Goal: Task Accomplishment & Management: Use online tool/utility

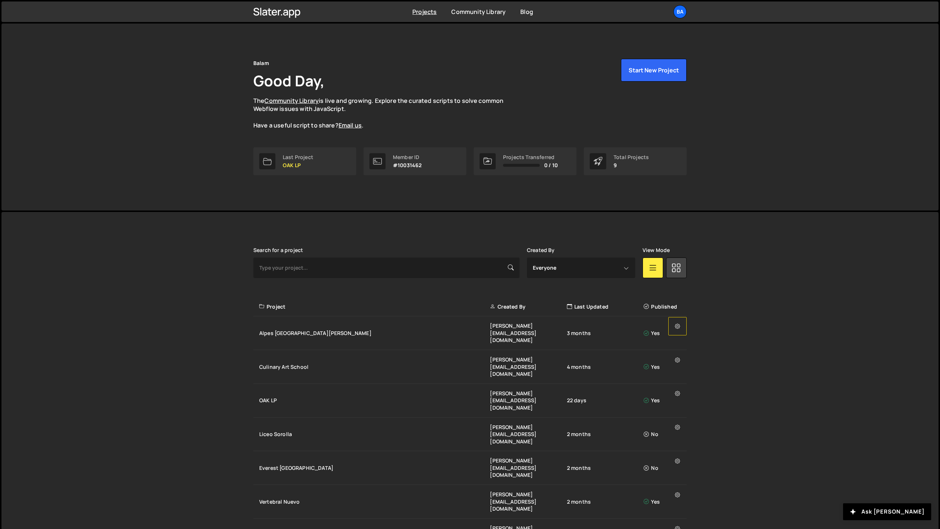
click at [680, 328] on button at bounding box center [677, 326] width 18 height 18
click at [734, 299] on div "Slater is designed for desktop use. Please use a larger screen to access the fu…" at bounding box center [469, 433] width 937 height 443
click at [640, 75] on button "Start New Project" at bounding box center [654, 70] width 66 height 23
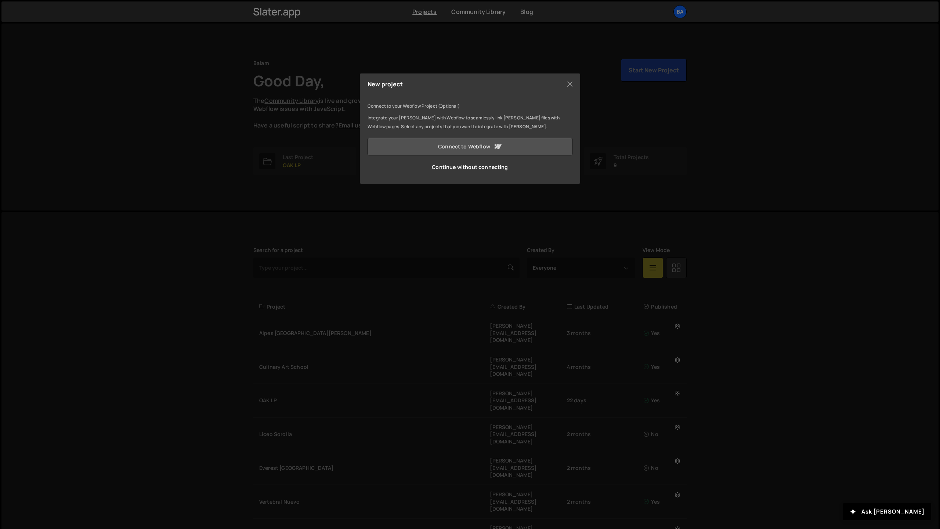
click at [450, 145] on link "Connect to Webflow" at bounding box center [469, 147] width 205 height 18
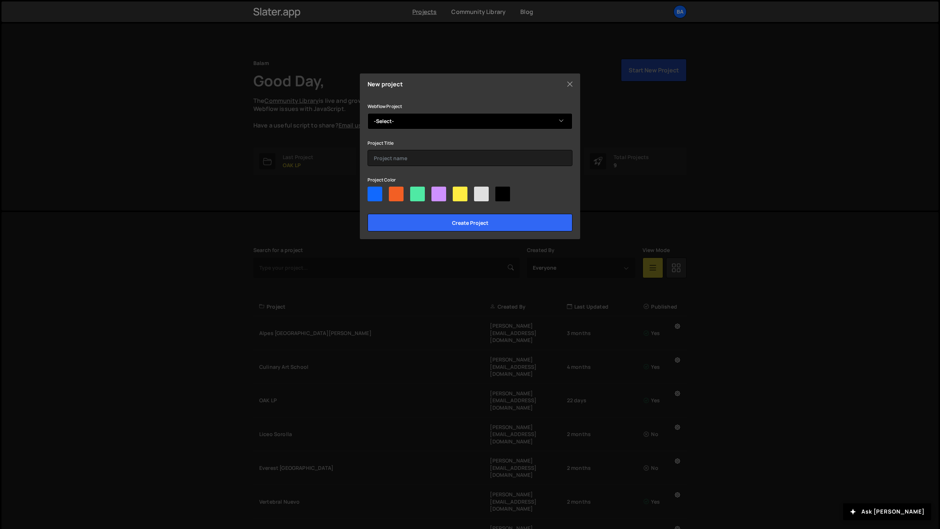
click at [409, 122] on select "-Select- BR - Andes Culiacán" at bounding box center [469, 121] width 205 height 16
select select "68cbb3171640cf5d73416709"
click at [367, 113] on select "-Select- BR - Andes Culiacán" at bounding box center [469, 121] width 205 height 16
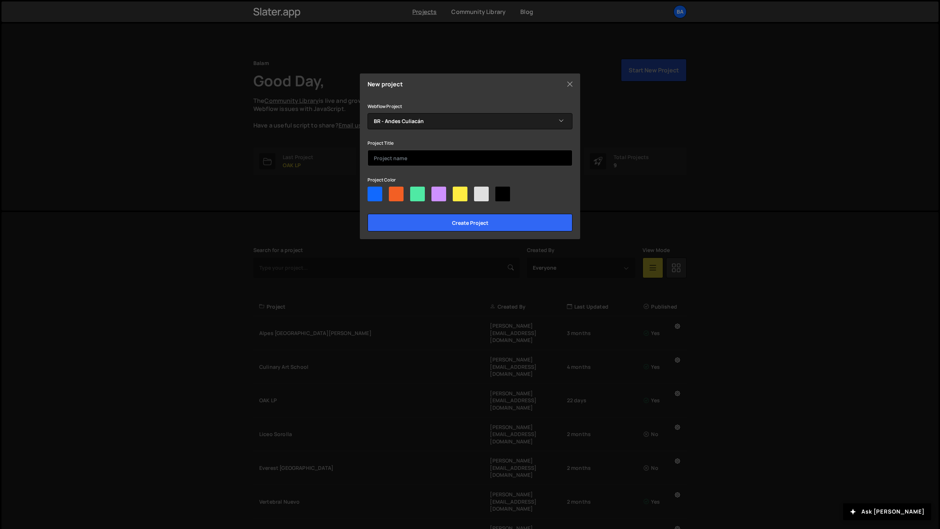
click at [396, 157] on input "text" at bounding box center [469, 158] width 205 height 16
type input "Andes Culiacán"
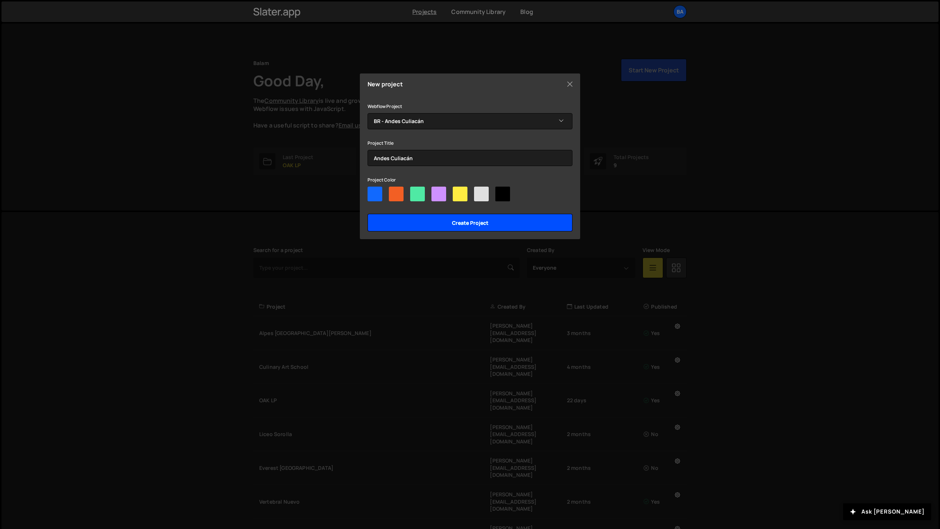
click at [474, 221] on input "Create project" at bounding box center [469, 223] width 205 height 18
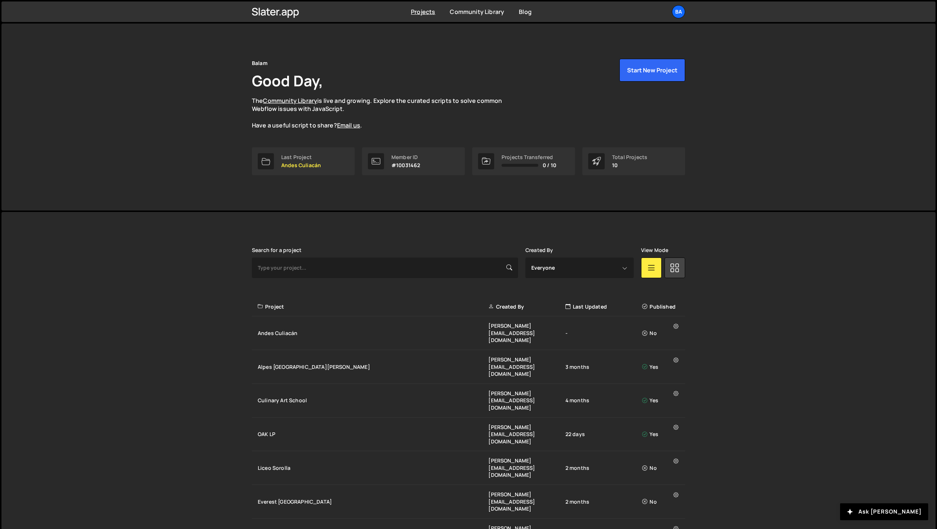
drag, startPoint x: 237, startPoint y: 312, endPoint x: 22, endPoint y: 287, distance: 216.6
click at [221, 309] on div "Slater is designed for desktop use. Please use a larger screen to access the fu…" at bounding box center [468, 450] width 934 height 477
click at [293, 320] on div "Andes Culiacán [PERSON_NAME][EMAIL_ADDRESS][DOMAIN_NAME] - No" at bounding box center [468, 333] width 433 height 34
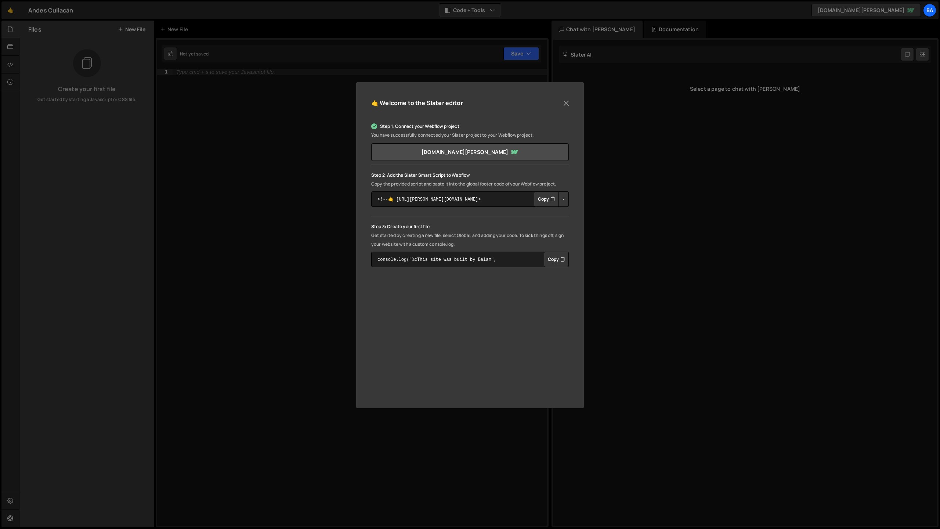
click at [549, 199] on button "Copy" at bounding box center [546, 198] width 25 height 15
click at [565, 104] on button "Close" at bounding box center [566, 103] width 11 height 11
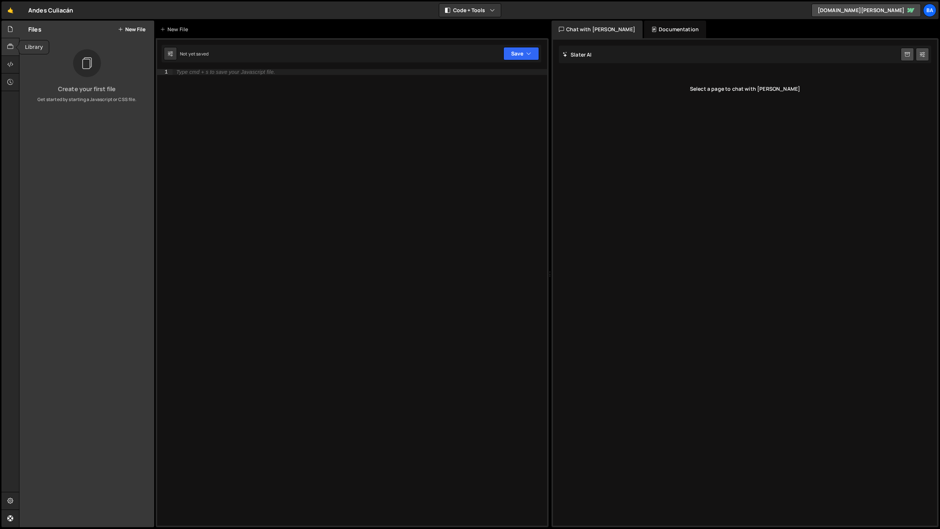
click at [15, 49] on div at bounding box center [10, 47] width 18 height 18
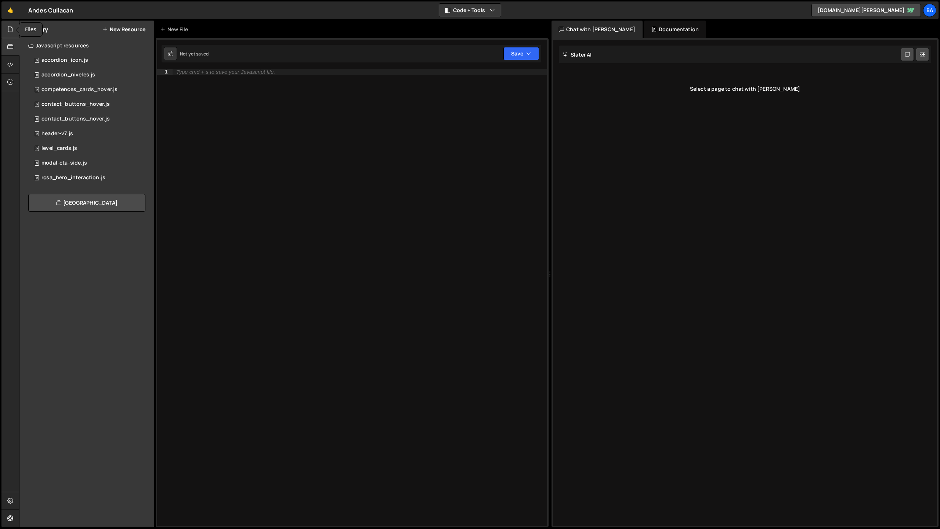
click at [14, 30] on div at bounding box center [10, 30] width 18 height 18
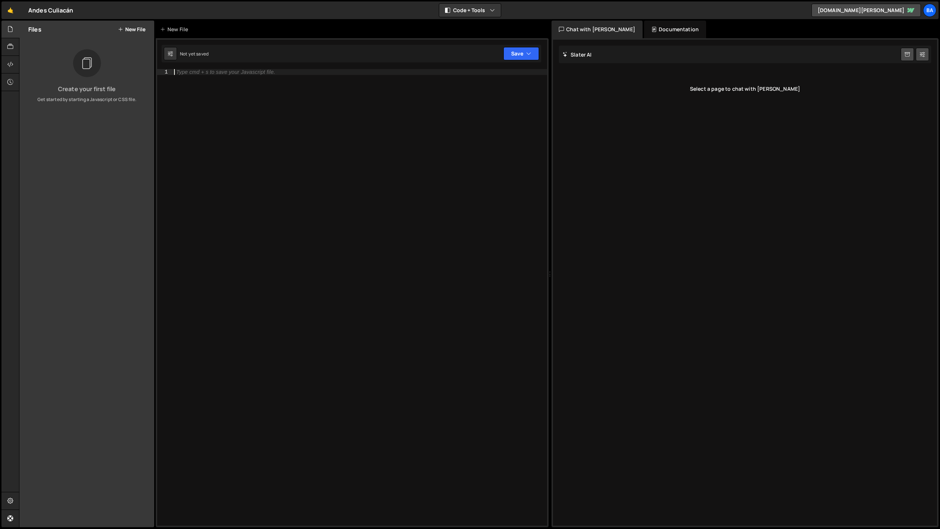
click at [392, 289] on div "Type cmd + s to save your Javascript file." at bounding box center [360, 303] width 374 height 468
click at [13, 47] on icon at bounding box center [10, 47] width 6 height 8
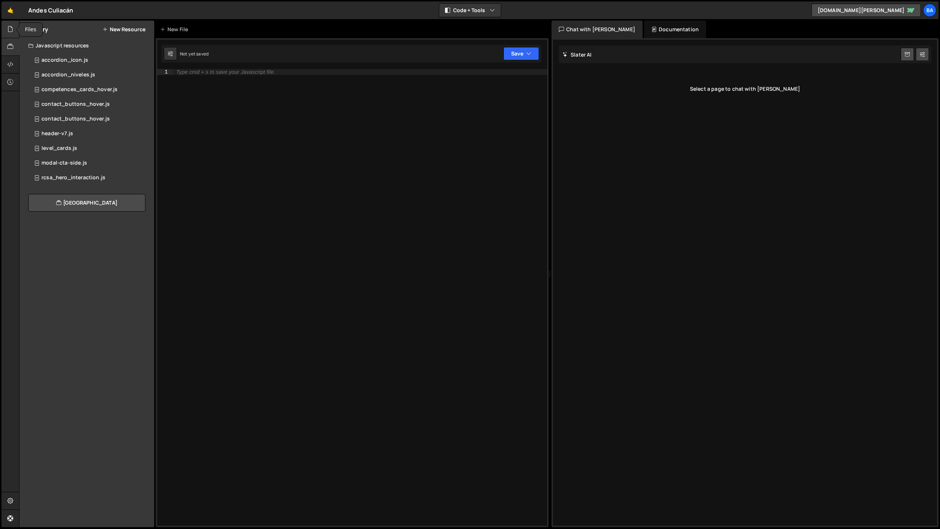
click at [10, 29] on icon at bounding box center [10, 29] width 6 height 8
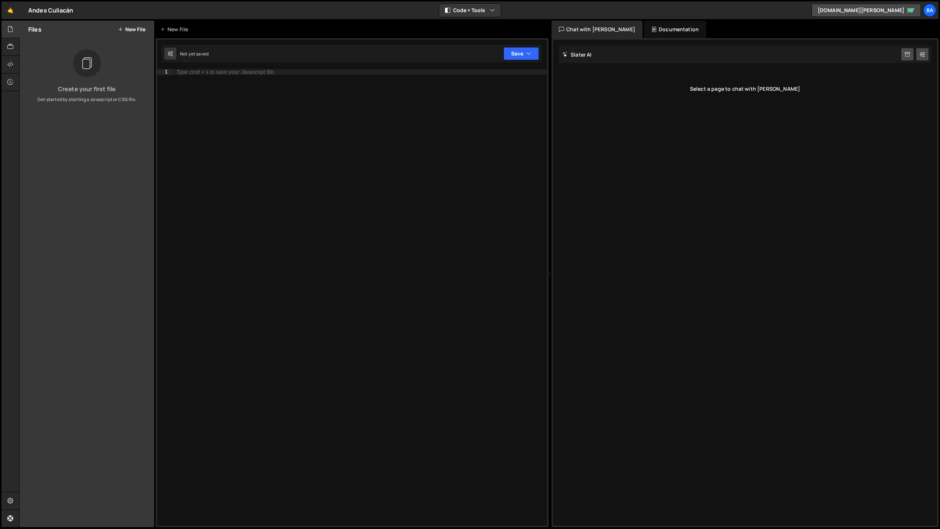
click at [563, 339] on div "Slater AI Start new chat Select a page to chat with Slater" at bounding box center [745, 283] width 384 height 486
click at [12, 12] on link "🤙" at bounding box center [10, 10] width 18 height 18
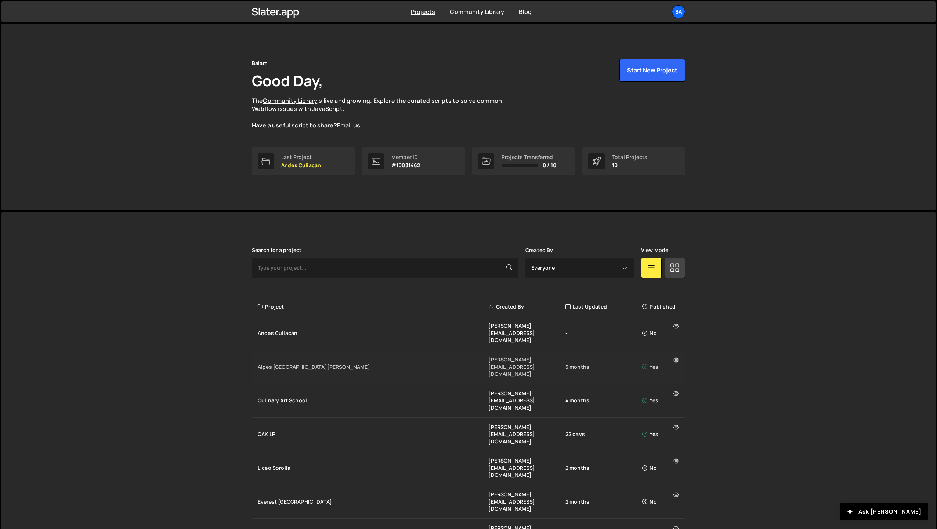
click at [279, 363] on div "Alpes [GEOGRAPHIC_DATA][PERSON_NAME]" at bounding box center [373, 366] width 231 height 7
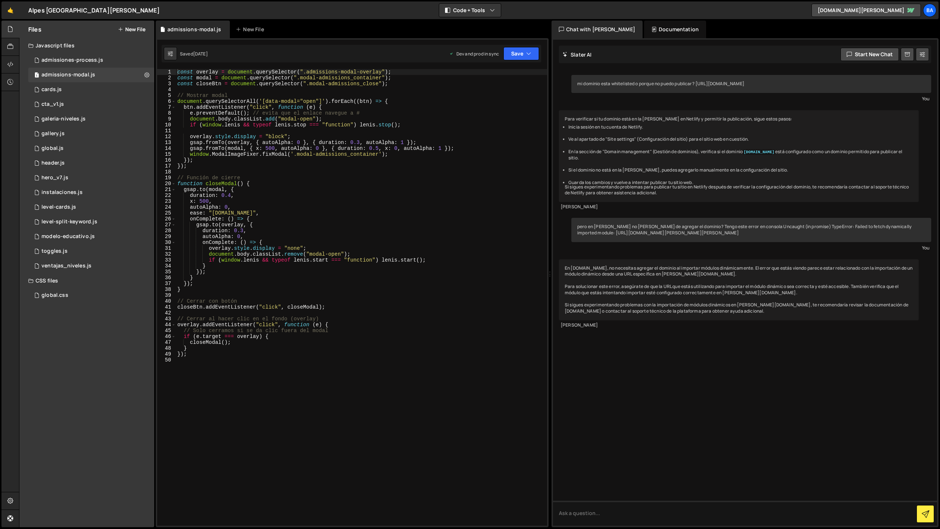
click at [222, 109] on div "const overlay = document . querySelector ( ".admissions-modal-overlay" ) ; cons…" at bounding box center [361, 303] width 371 height 468
type textarea "});"
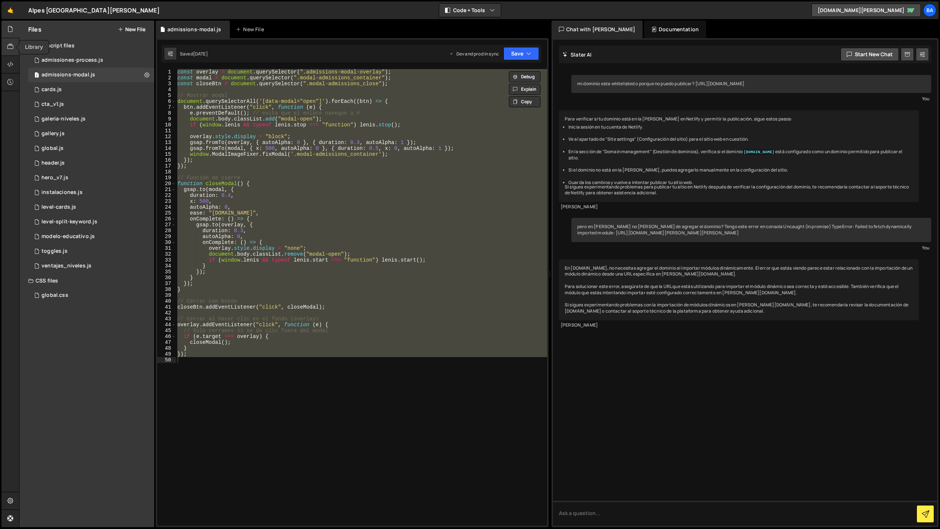
click at [15, 48] on div at bounding box center [10, 47] width 18 height 18
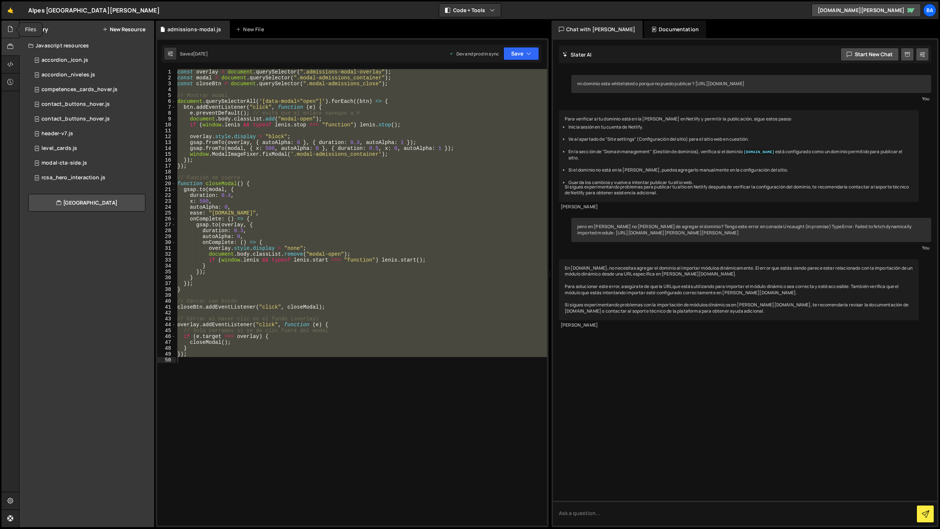
click at [11, 32] on icon at bounding box center [10, 29] width 6 height 8
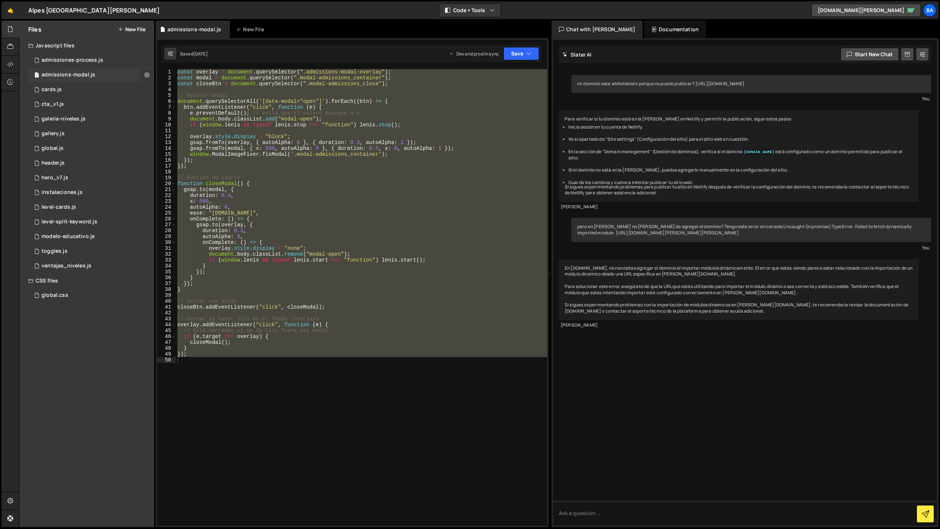
click at [146, 76] on icon at bounding box center [146, 74] width 5 height 7
type input "admissions-modal"
radio input "true"
checkbox input "true"
click at [176, 90] on button "Edit File Settings" at bounding box center [192, 90] width 72 height 15
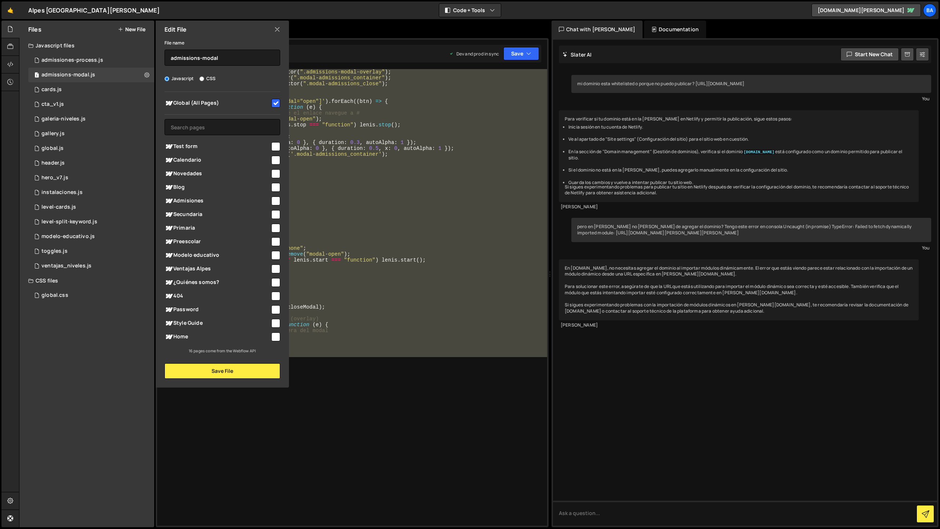
click at [281, 26] on div "Edit File" at bounding box center [222, 30] width 133 height 18
click at [278, 31] on icon at bounding box center [277, 29] width 6 height 8
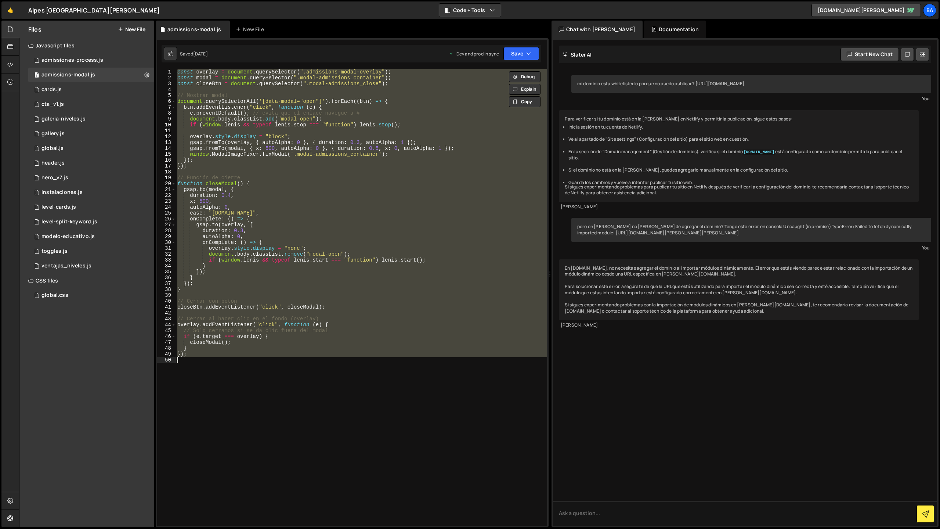
click at [245, 169] on div "const overlay = document . querySelector ( ".admissions-modal-overlay" ) ; cons…" at bounding box center [361, 297] width 371 height 456
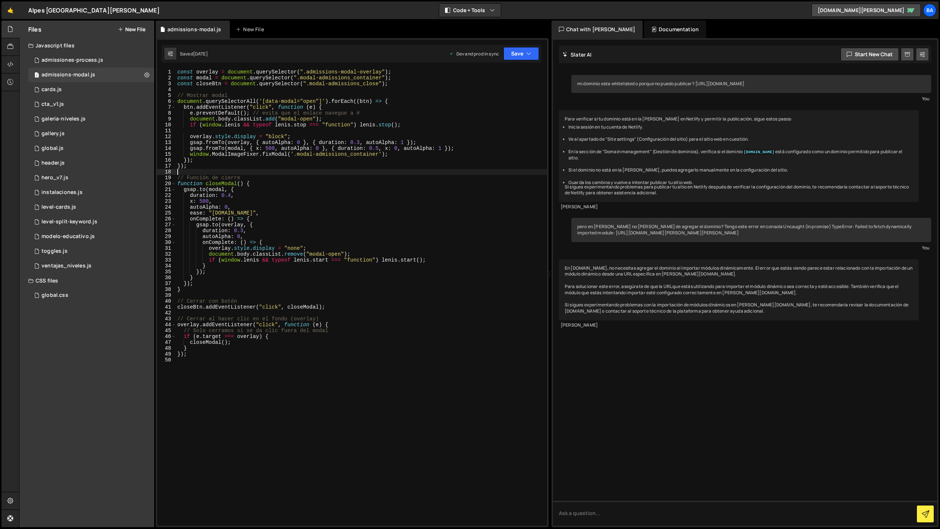
type textarea "});"
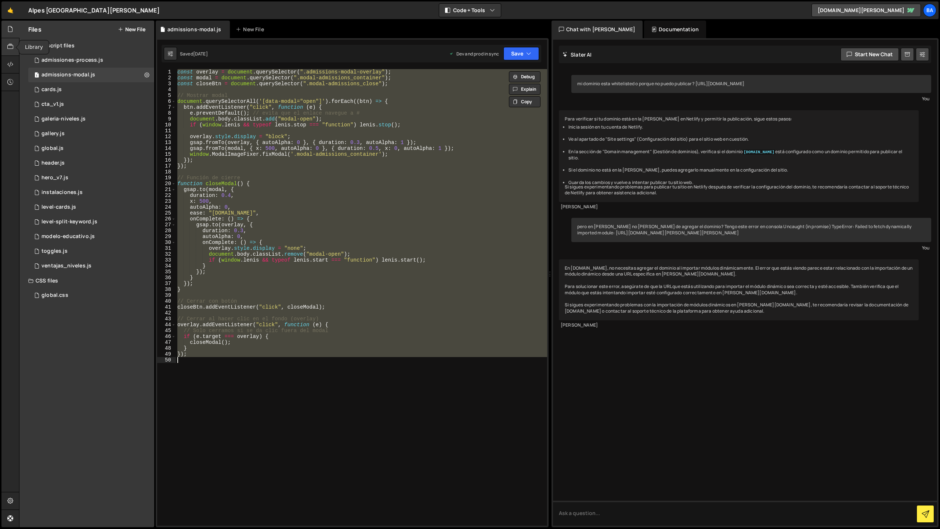
click at [12, 47] on icon at bounding box center [10, 47] width 6 height 8
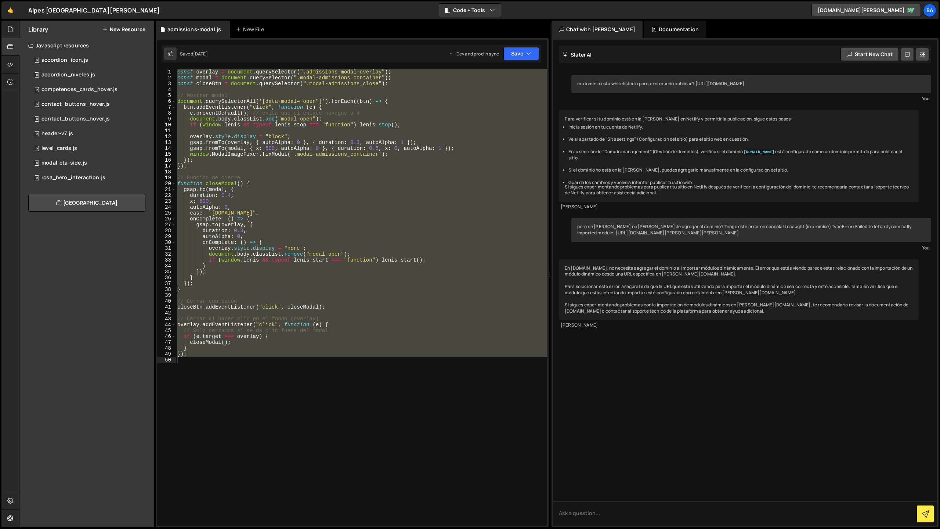
click at [131, 28] on button "New Resource" at bounding box center [123, 29] width 43 height 6
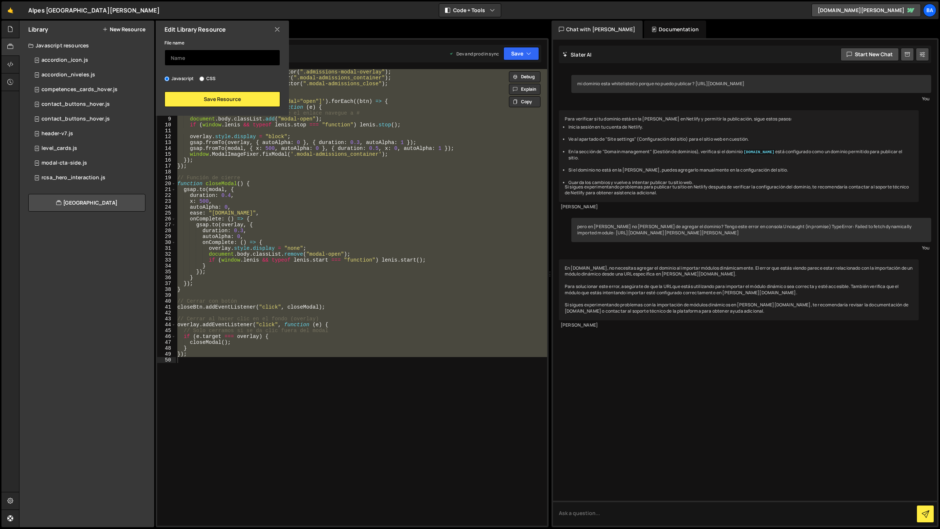
click at [179, 59] on input "text" at bounding box center [222, 58] width 116 height 16
type input "admisiones_modal"
click at [205, 103] on button "Save Resource" at bounding box center [222, 98] width 116 height 15
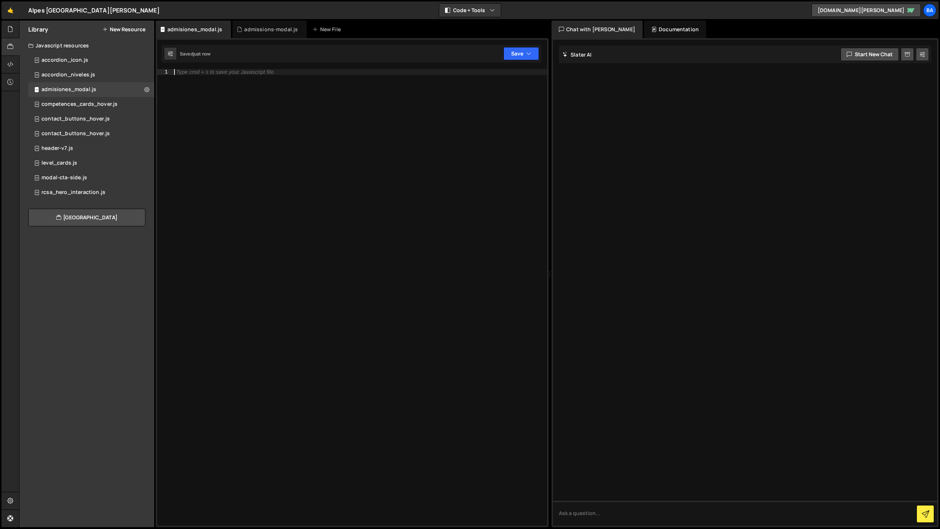
click at [194, 79] on div "Type cmd + s to save your Javascript file." at bounding box center [360, 303] width 374 height 468
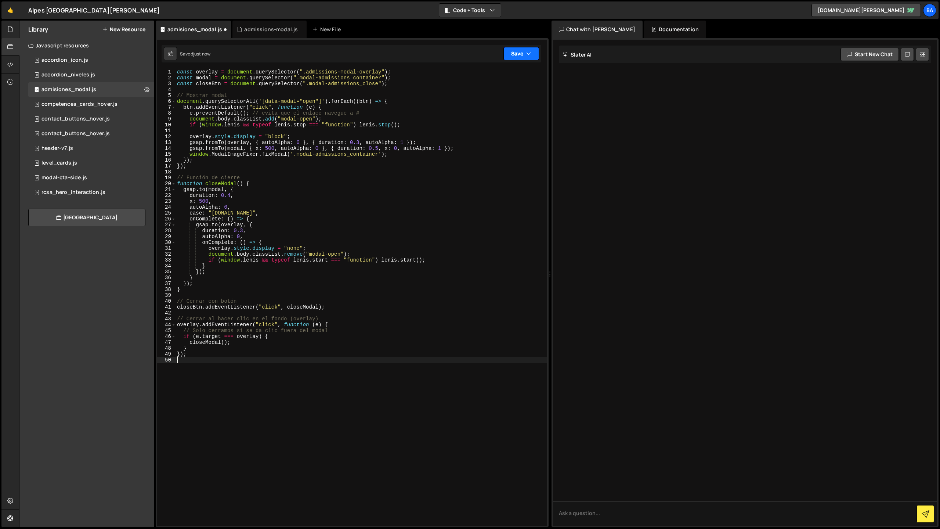
click at [515, 54] on button "Save" at bounding box center [521, 53] width 36 height 13
click at [471, 76] on div "Saved just now" at bounding box center [496, 79] width 76 height 9
click at [12, 33] on div at bounding box center [10, 30] width 18 height 18
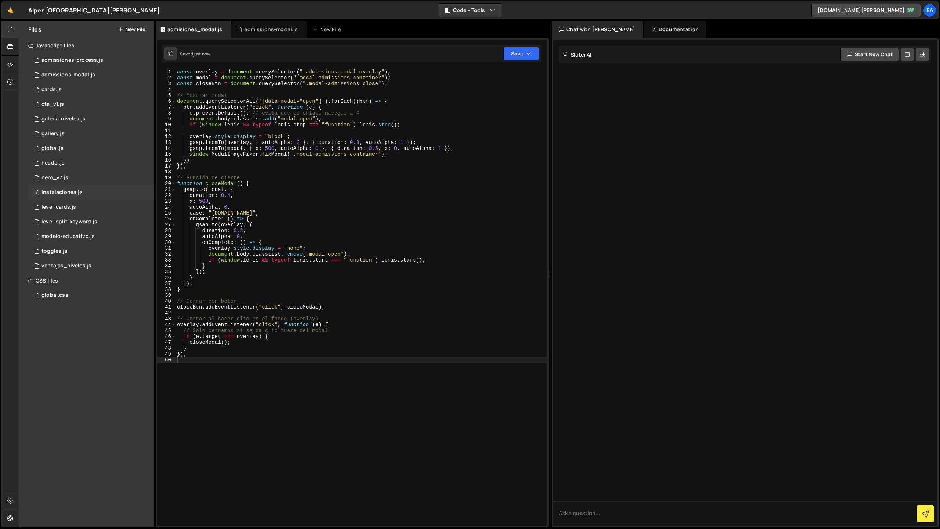
click at [64, 192] on div "instalaciones.js" at bounding box center [61, 192] width 41 height 7
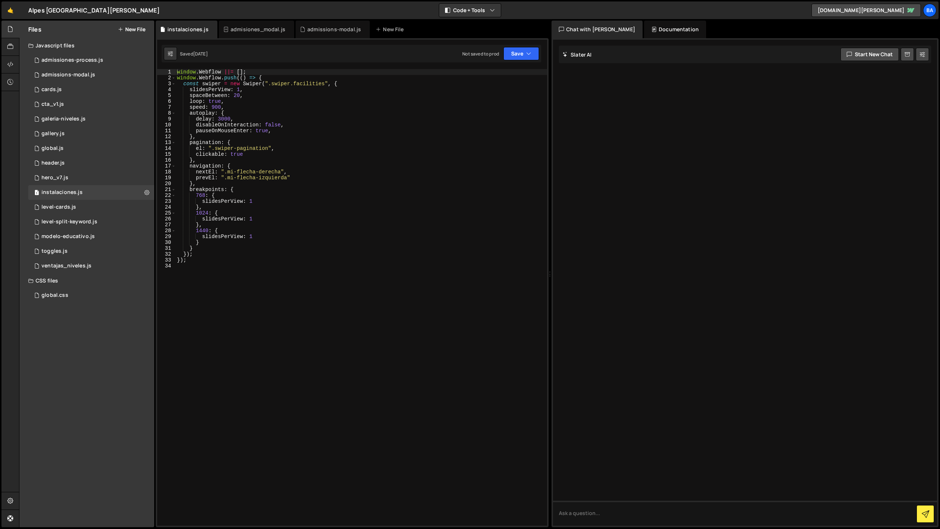
click at [283, 134] on div "window . Webflow ||= [ ] ; window . Webflow . push (( ) => { const swiper = new…" at bounding box center [361, 303] width 372 height 468
type textarea "});"
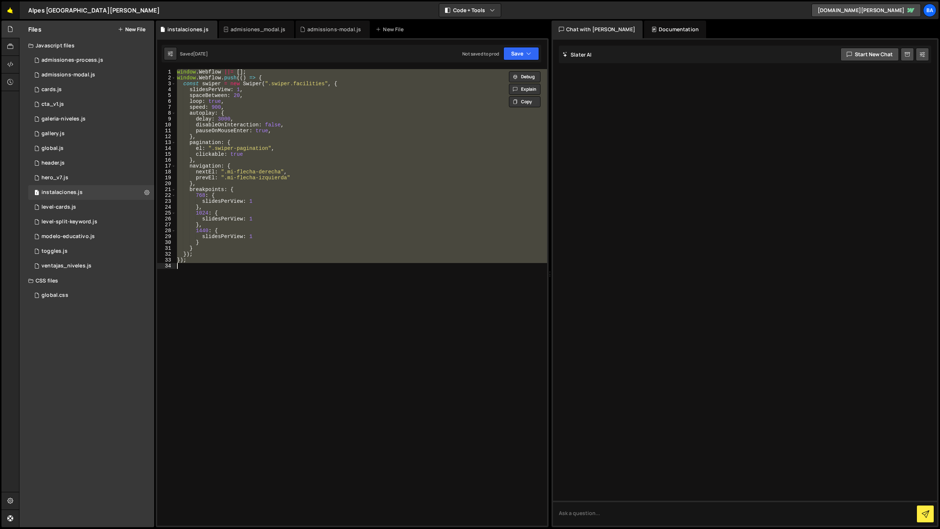
click at [9, 11] on link "🤙" at bounding box center [10, 10] width 18 height 18
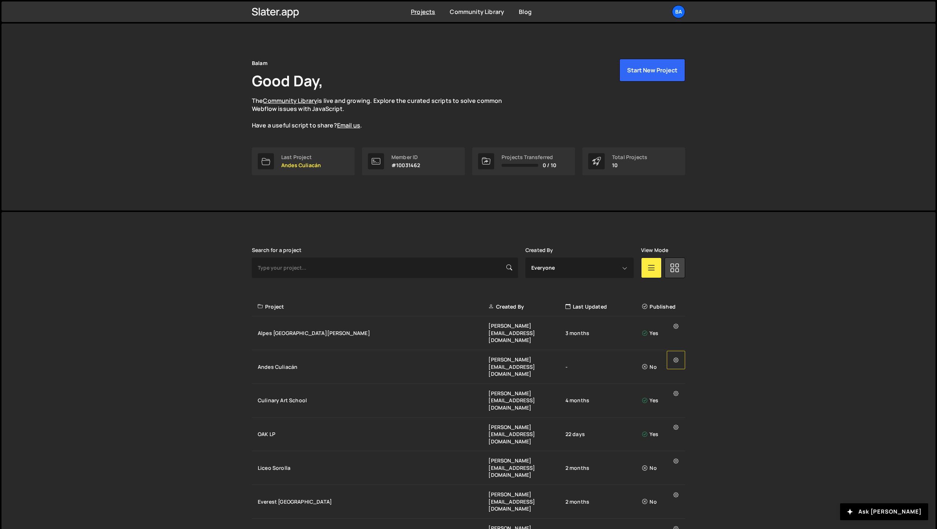
scroll to position [0, 0]
click at [678, 350] on button at bounding box center [676, 359] width 18 height 18
click at [681, 381] on link "Edit Project" at bounding box center [710, 387] width 87 height 12
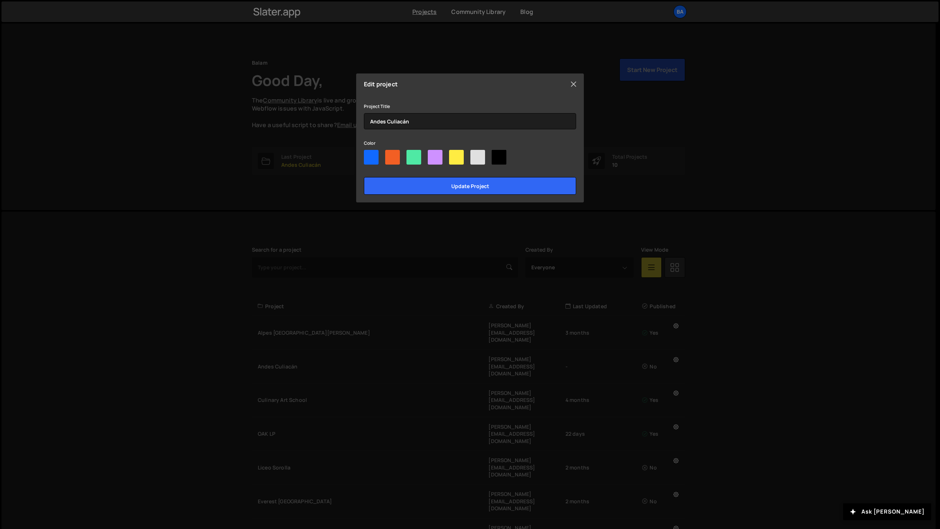
drag, startPoint x: 568, startPoint y: 76, endPoint x: 571, endPoint y: 80, distance: 5.0
click at [569, 76] on div "Edit project Project Title Andes Culiacán Color Update project" at bounding box center [470, 137] width 228 height 129
click at [571, 80] on button "Close" at bounding box center [573, 84] width 11 height 11
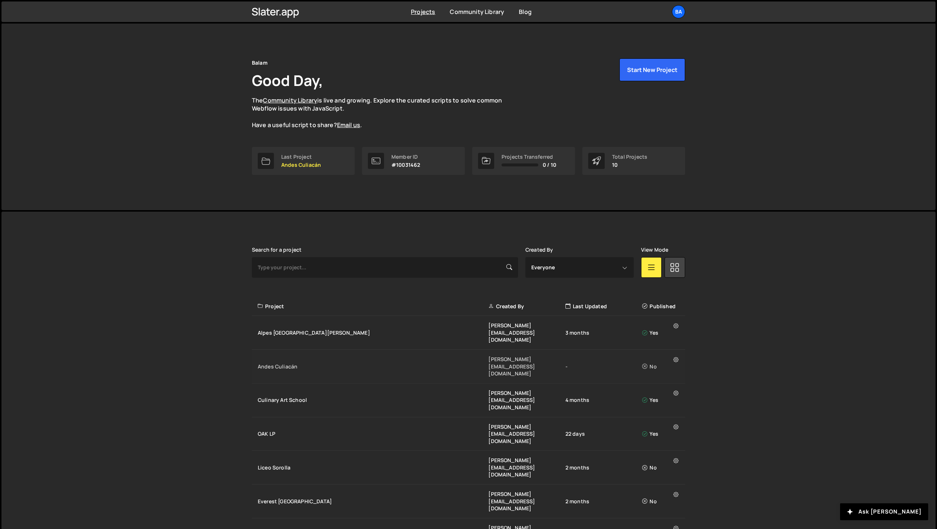
click at [281, 363] on div "Andes Culiacán" at bounding box center [373, 366] width 231 height 7
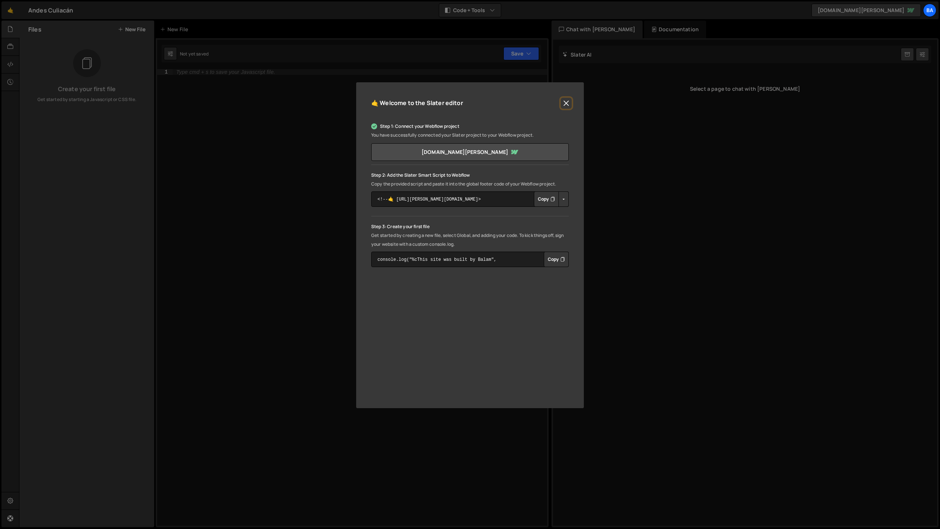
click at [569, 104] on button "Close" at bounding box center [566, 103] width 11 height 11
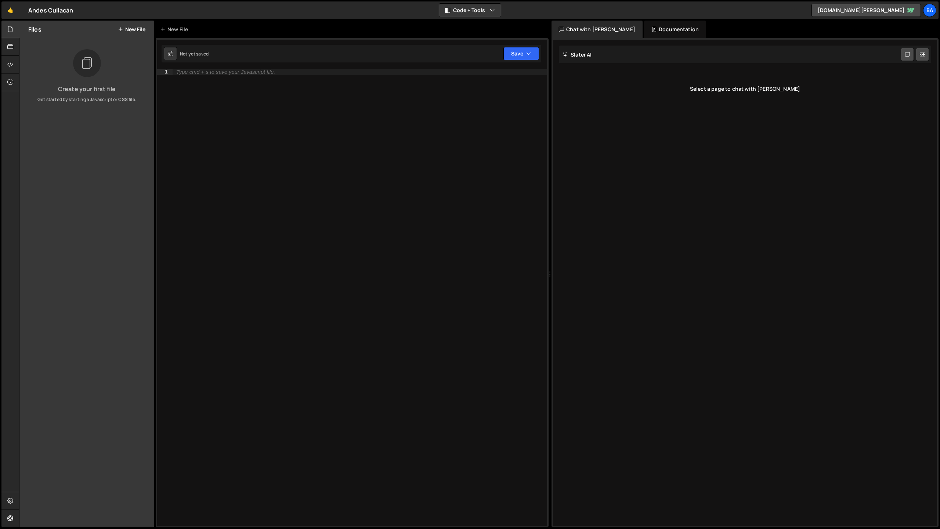
click at [183, 74] on div "Type cmd + s to save your Javascript file." at bounding box center [225, 71] width 99 height 5
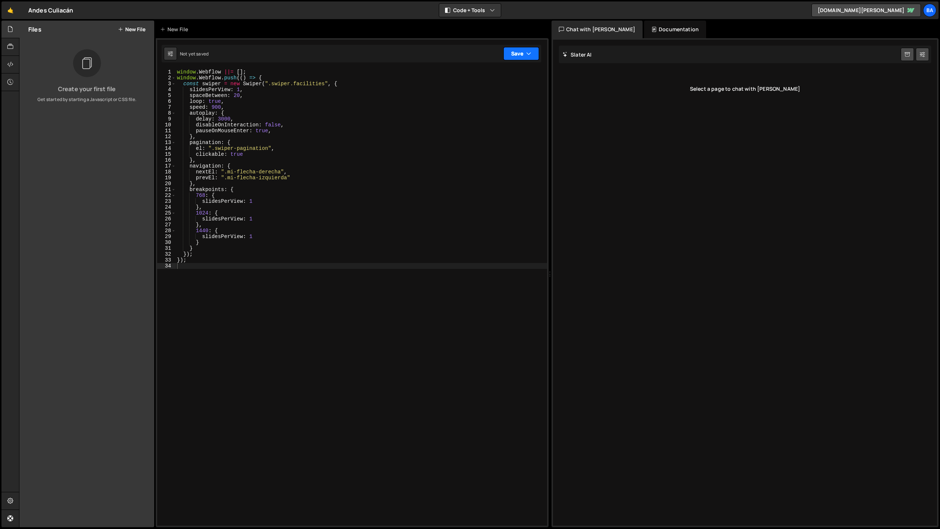
click at [517, 58] on button "Save" at bounding box center [521, 53] width 36 height 13
click at [505, 73] on div "Save to Staging S" at bounding box center [496, 71] width 76 height 7
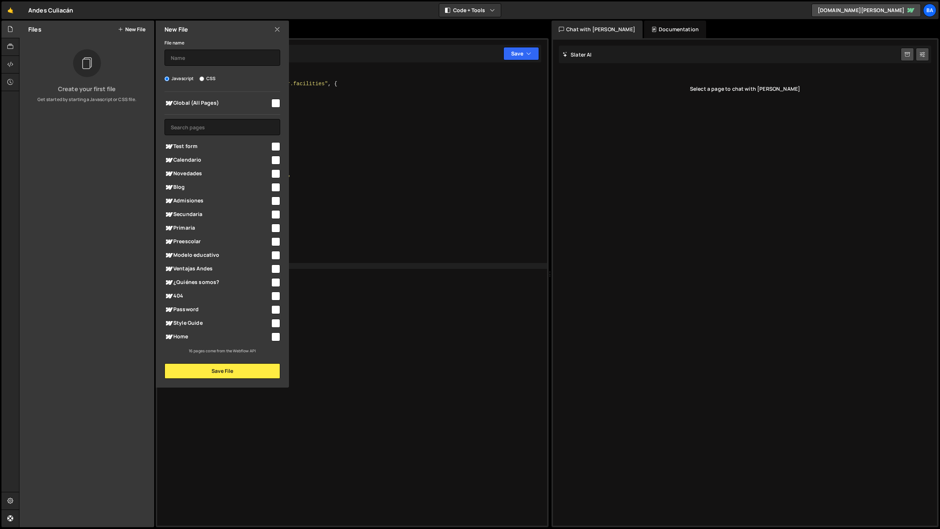
click at [274, 338] on input "checkbox" at bounding box center [275, 336] width 9 height 9
checkbox input "true"
click at [255, 371] on button "Save File" at bounding box center [222, 370] width 116 height 15
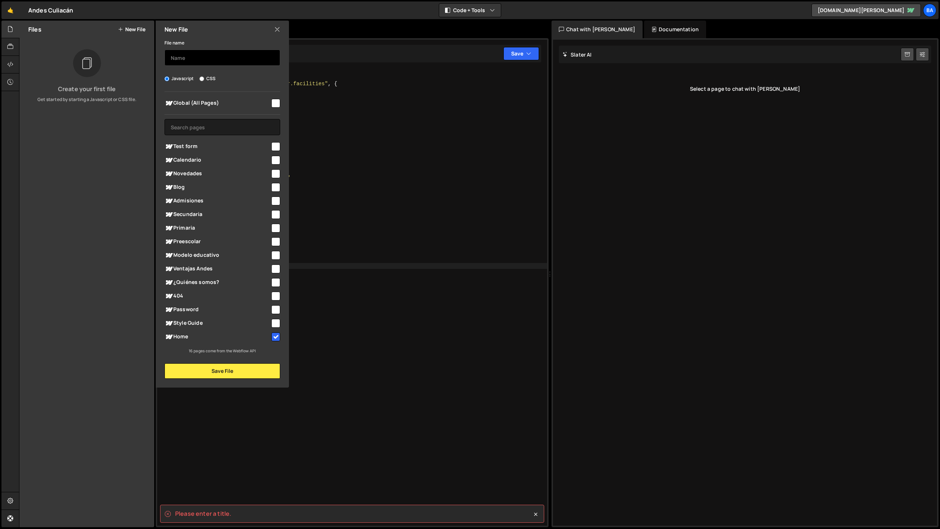
click at [202, 61] on input "text" at bounding box center [222, 58] width 116 height 16
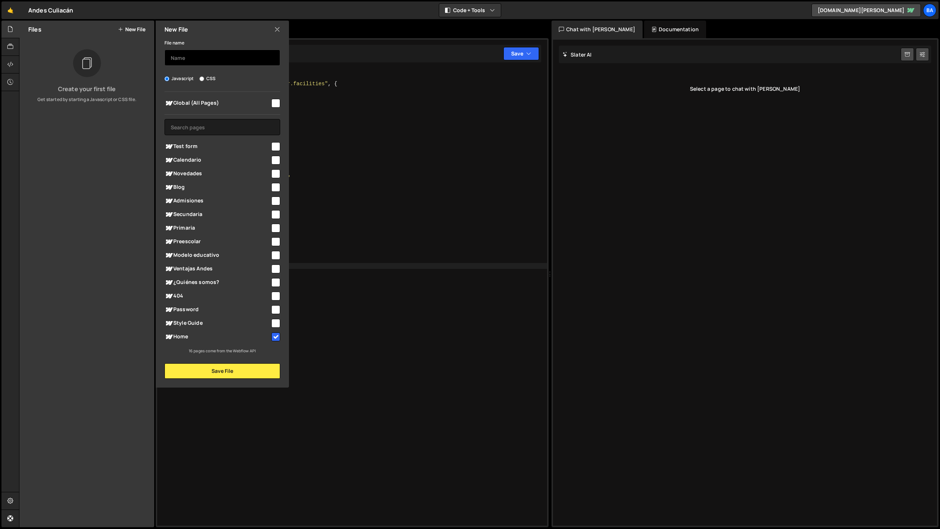
type input "a"
type input "instalaciones"
click at [228, 368] on button "Save File" at bounding box center [222, 370] width 116 height 15
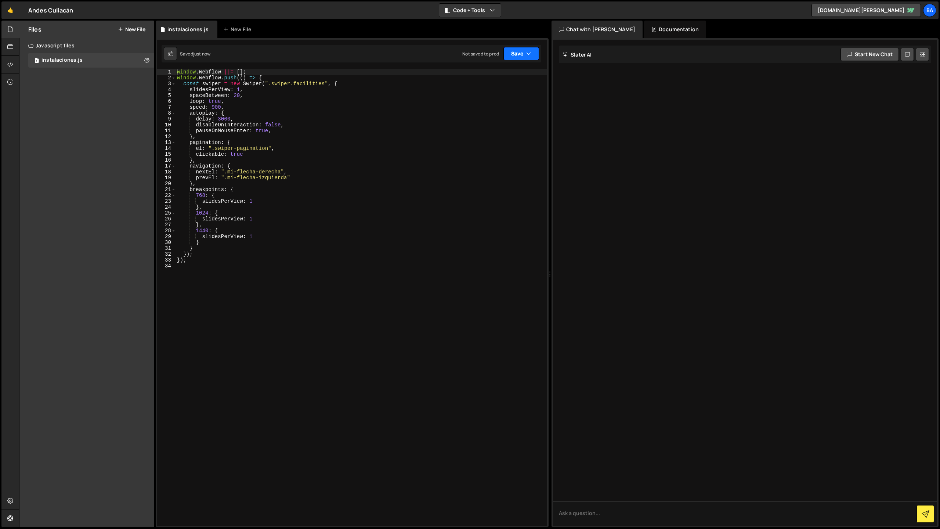
click at [521, 55] on button "Save" at bounding box center [521, 53] width 36 height 13
click at [503, 75] on div "Saved just now" at bounding box center [496, 79] width 76 height 9
